Goal: Check status: Check status

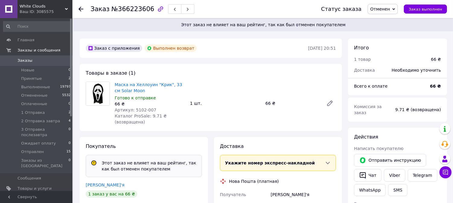
click at [47, 183] on span "Уведомления" at bounding box center [37, 198] width 38 height 5
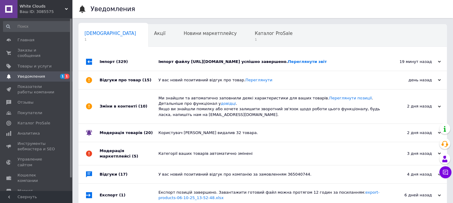
click at [122, 60] on span "(329)" at bounding box center [122, 61] width 12 height 5
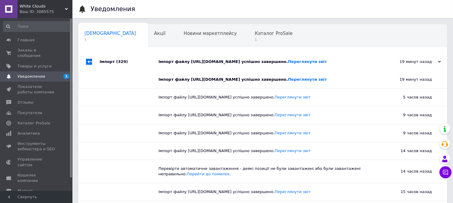
click at [121, 60] on span "(329)" at bounding box center [122, 61] width 12 height 5
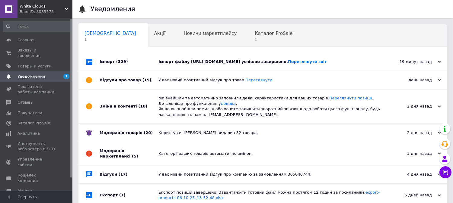
click at [109, 80] on div "Відгуки про товар (15)" at bounding box center [129, 80] width 59 height 18
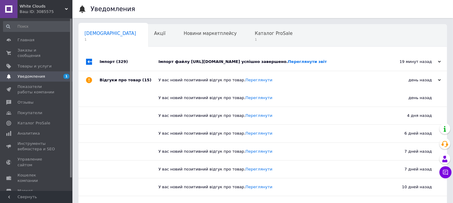
click at [48, 74] on span "Уведомления" at bounding box center [37, 76] width 38 height 5
